Goal: Obtain resource: Obtain resource

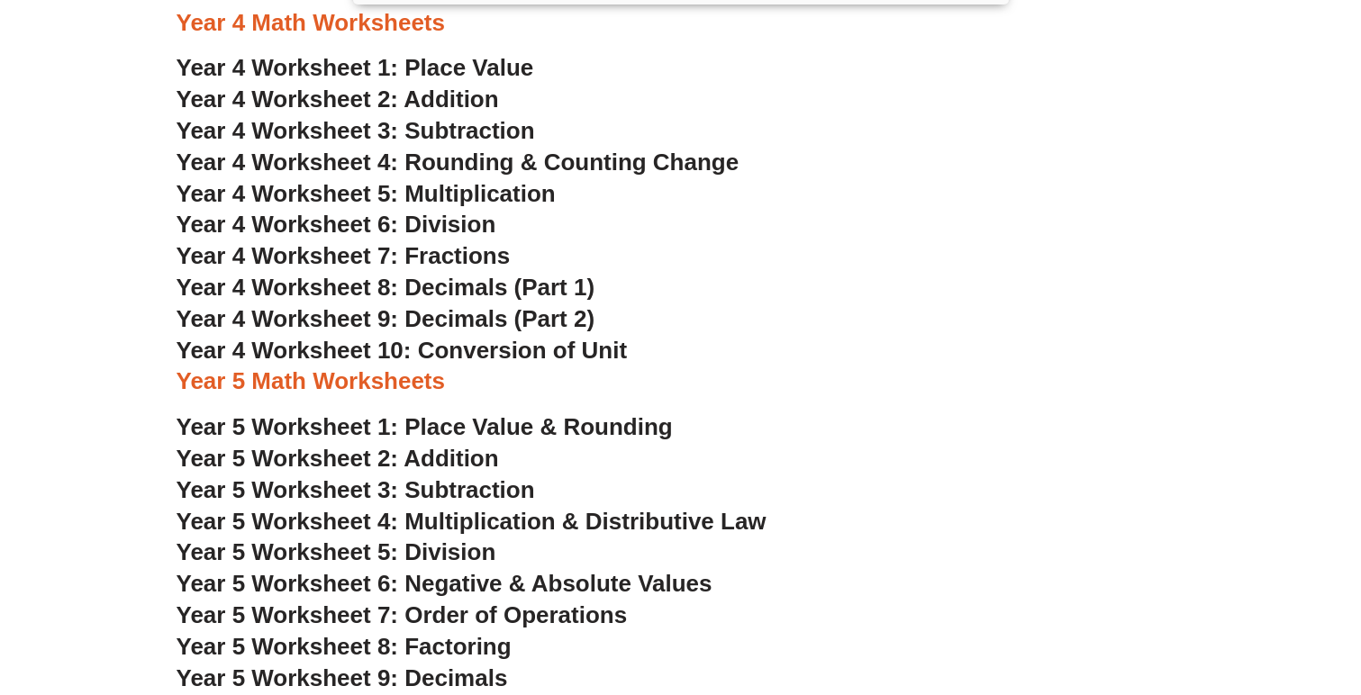
scroll to position [2962, 0]
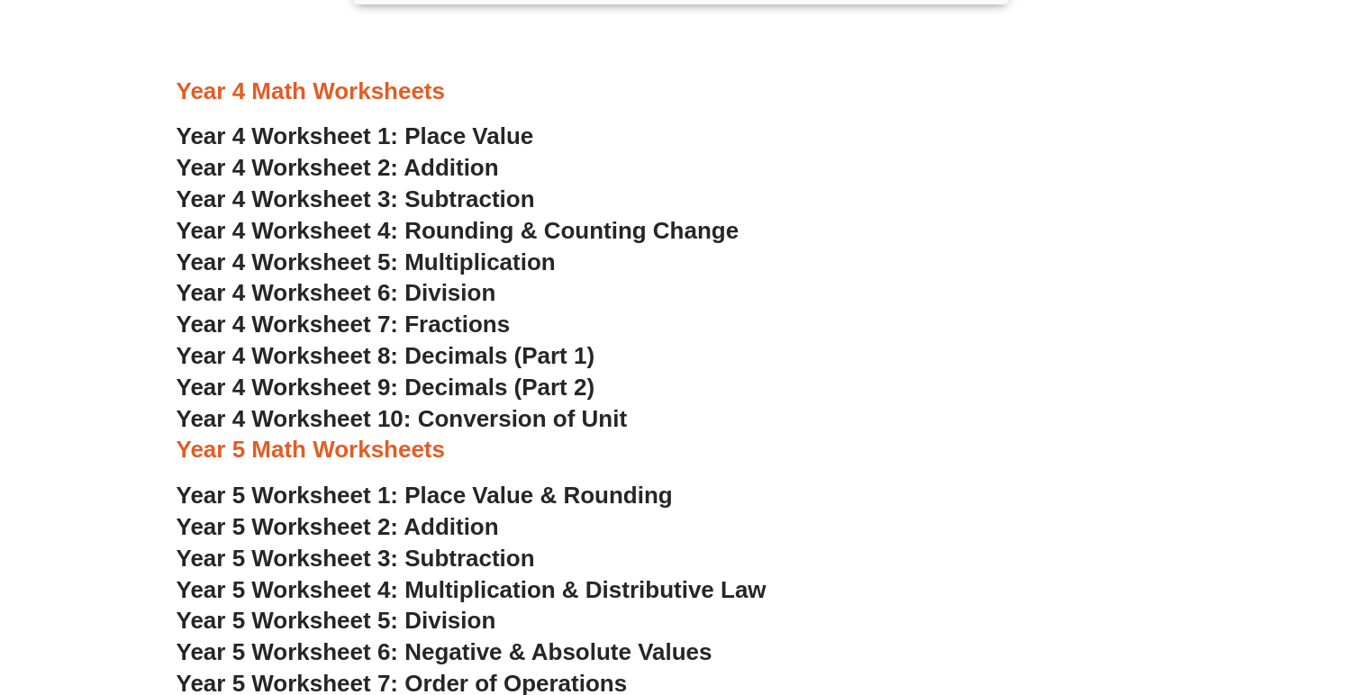
click at [305, 415] on span "Year 4 Worksheet 10: Conversion of Unit" at bounding box center [402, 418] width 451 height 27
click at [465, 235] on span "Year 4 Worksheet 4: Rounding & Counting Change" at bounding box center [458, 230] width 563 height 27
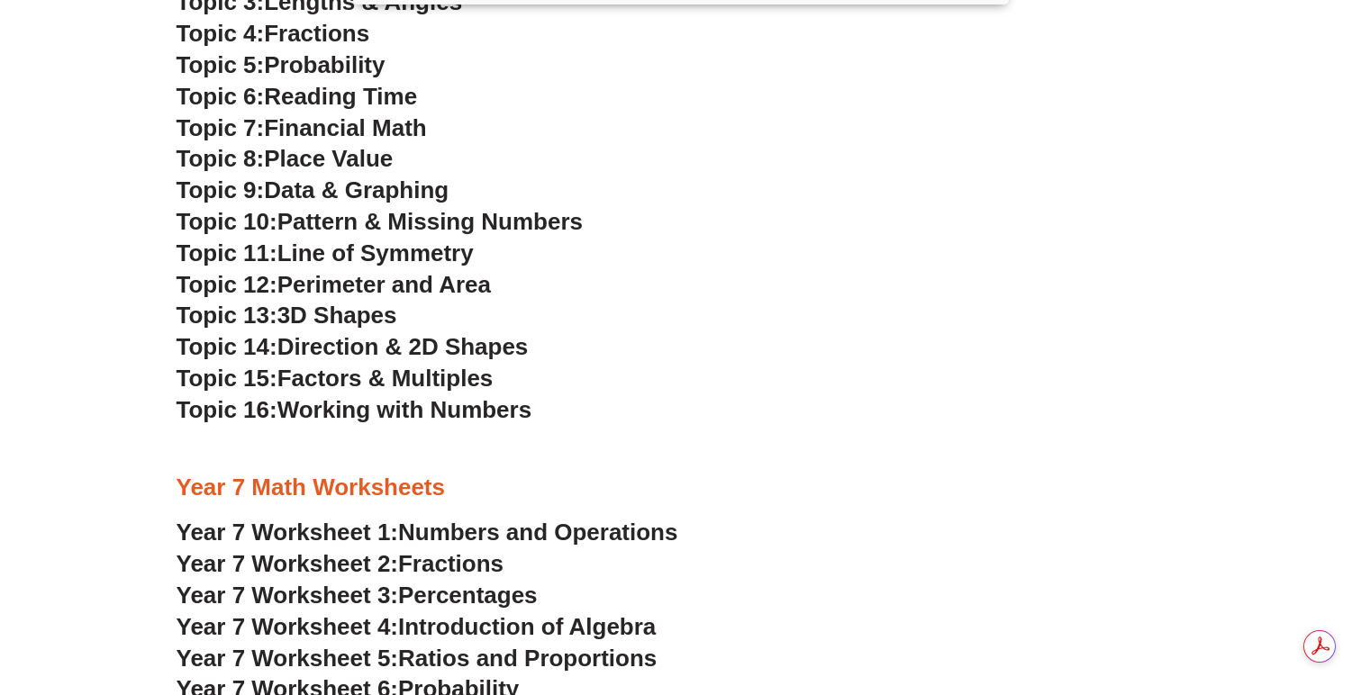
scroll to position [0, 0]
click at [393, 344] on span "Direction & 2D Shapes" at bounding box center [402, 346] width 251 height 27
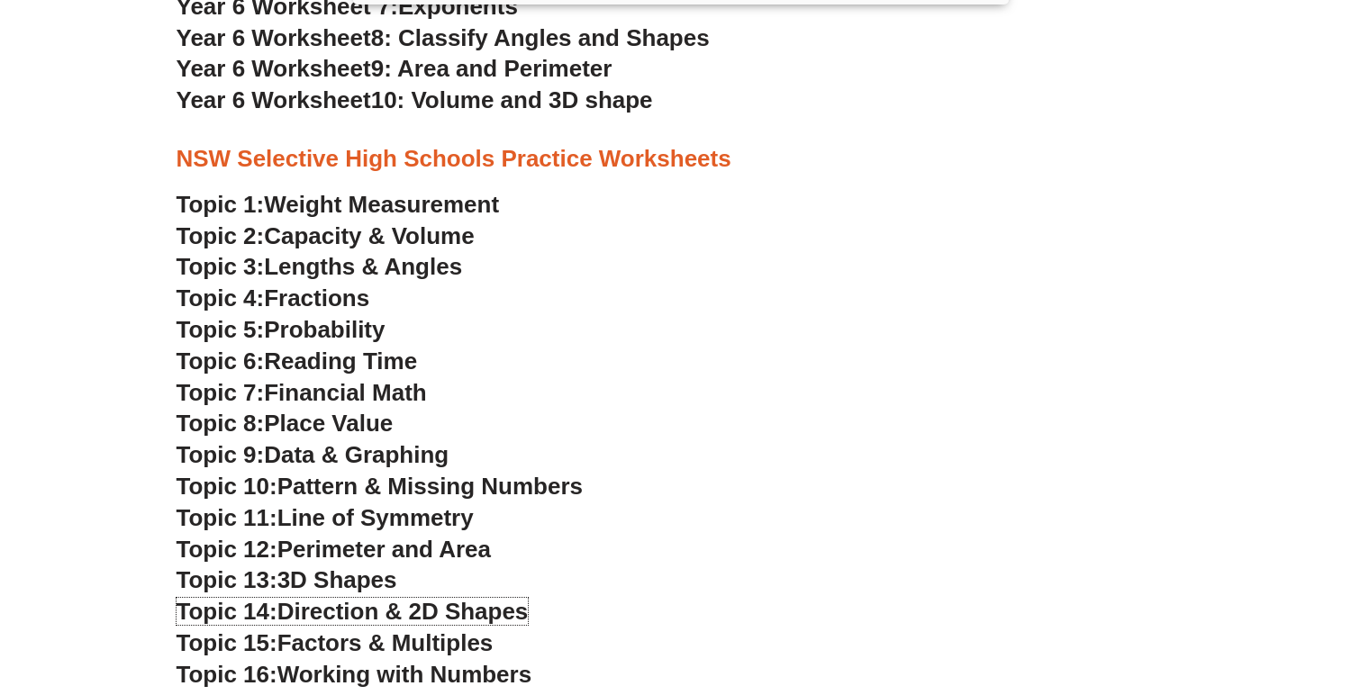
scroll to position [3972, 0]
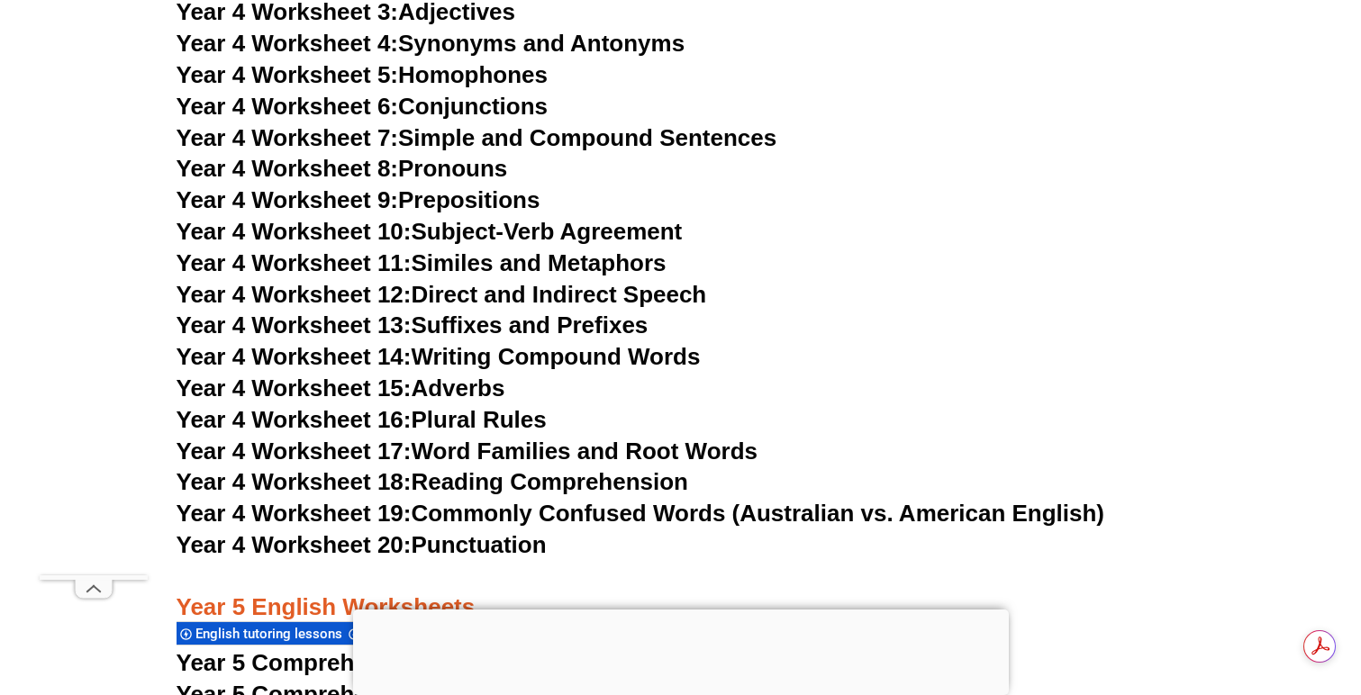
scroll to position [7884, 0]
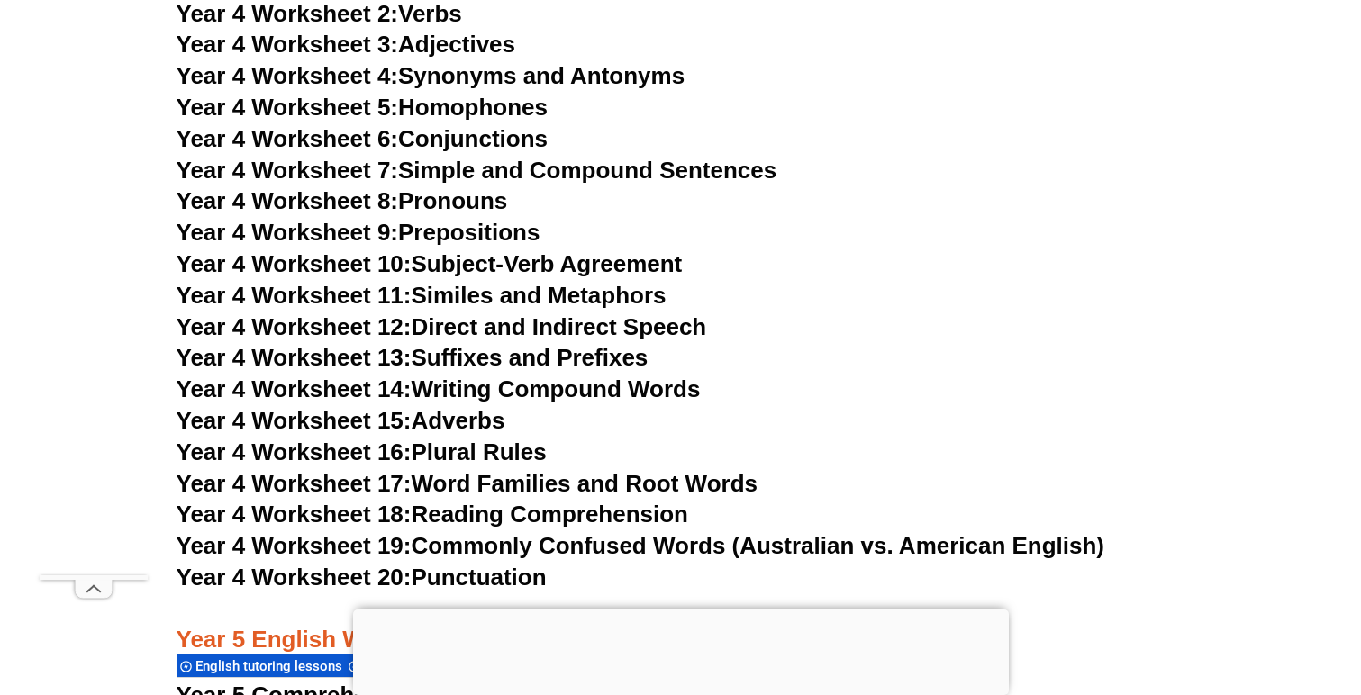
click at [339, 265] on span "Year 4 Worksheet 10:" at bounding box center [294, 263] width 235 height 27
click at [489, 284] on link "Year 4 Worksheet 11: Similes and Metaphors" at bounding box center [422, 295] width 490 height 27
